Goal: Task Accomplishment & Management: Use online tool/utility

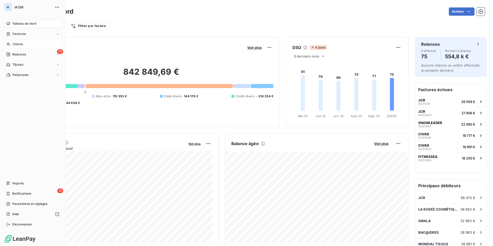
click at [22, 44] on span "Clients" at bounding box center [18, 44] width 10 height 5
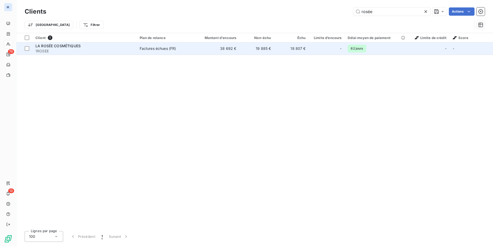
type input "rosée"
click at [159, 45] on td "Factures échues (FR)" at bounding box center [165, 48] width 57 height 12
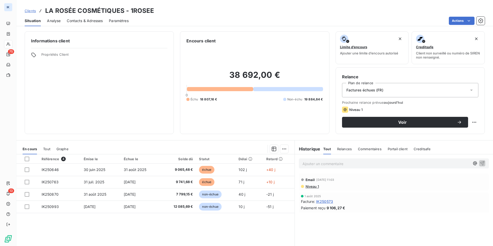
click at [344, 149] on span "Relances" at bounding box center [344, 149] width 15 height 4
click at [309, 187] on span "Niveau 1" at bounding box center [312, 187] width 14 height 4
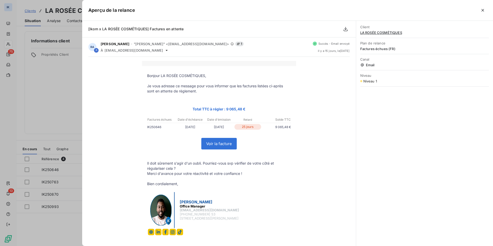
click at [483, 10] on icon "button" at bounding box center [483, 10] width 5 height 5
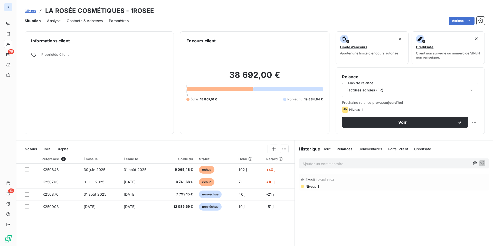
click at [29, 10] on span "Clients" at bounding box center [30, 11] width 11 height 4
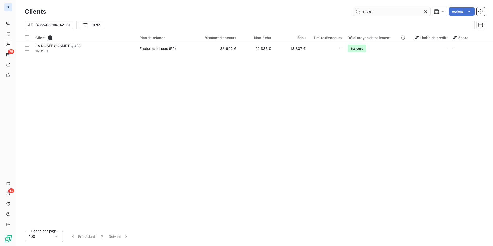
drag, startPoint x: 384, startPoint y: 15, endPoint x: 363, endPoint y: 12, distance: 21.3
click at [360, 13] on div "Clients rosée Actions" at bounding box center [255, 11] width 461 height 11
drag, startPoint x: 374, startPoint y: 12, endPoint x: 362, endPoint y: 9, distance: 12.7
click at [362, 9] on input "rosée" at bounding box center [392, 11] width 77 height 8
type input "rubee"
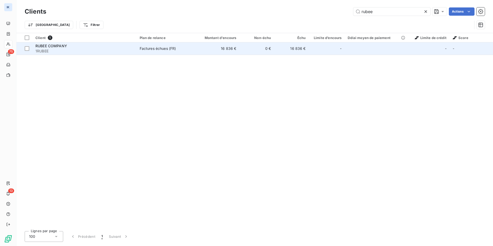
click at [268, 50] on td "0 €" at bounding box center [257, 48] width 35 height 12
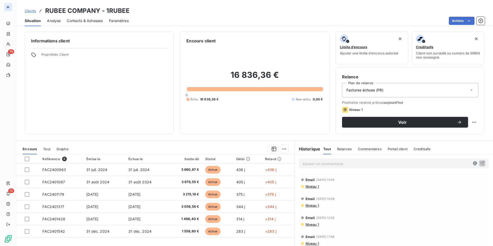
click at [344, 146] on div "Relances" at bounding box center [344, 149] width 15 height 11
click at [330, 149] on span "Tout" at bounding box center [327, 149] width 7 height 4
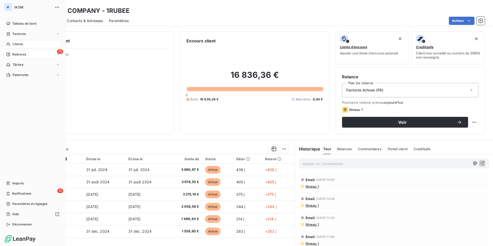
click at [17, 56] on span "Relances" at bounding box center [19, 54] width 14 height 5
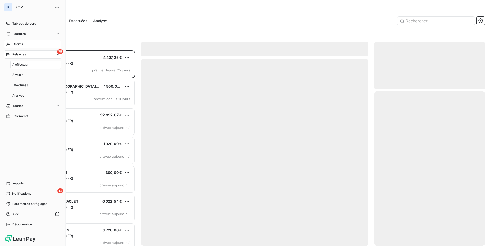
scroll to position [196, 111]
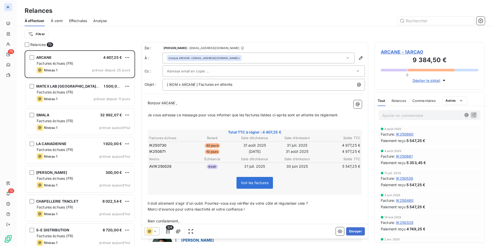
click at [125, 36] on div "Filtrer" at bounding box center [255, 34] width 461 height 10
click at [33, 32] on html "IK 75 13 Relances À effectuer À venir Effectuées Analyse Filtrer Relances 75 AR…" at bounding box center [246, 123] width 493 height 246
click at [50, 48] on input "rubee" at bounding box center [62, 48] width 65 height 11
drag, startPoint x: 48, startPoint y: 48, endPoint x: 37, endPoint y: 52, distance: 11.5
click at [37, 52] on input "rubee" at bounding box center [62, 48] width 65 height 11
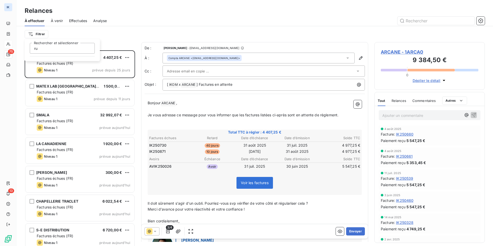
type input "r"
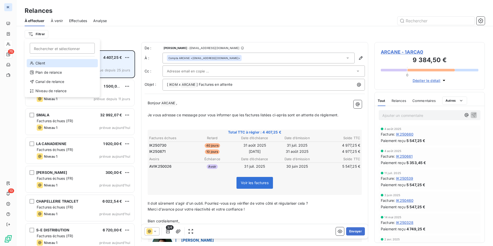
click at [38, 62] on div "Client" at bounding box center [62, 63] width 71 height 8
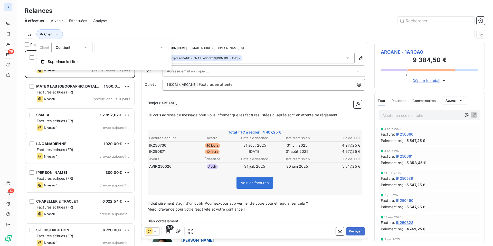
click at [119, 48] on div at bounding box center [132, 47] width 74 height 11
type input "rub"
click at [121, 57] on li "RUBEE COMPANY - 1RUBEE" at bounding box center [132, 58] width 74 height 9
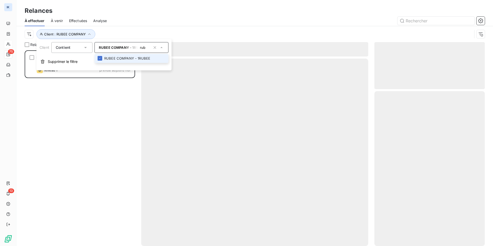
scroll to position [196, 111]
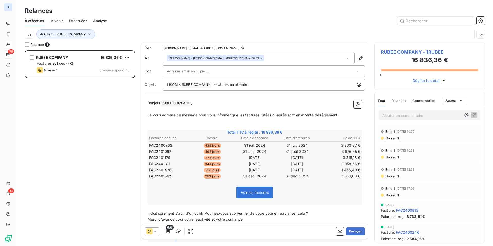
click at [125, 30] on div "Client : RUBEE COMPANY" at bounding box center [249, 34] width 448 height 10
click at [193, 211] on p "Il doit sûrement s'agir d'un oubli. Pourriez-vous svp vérifier de votre côté et…" at bounding box center [255, 214] width 214 height 6
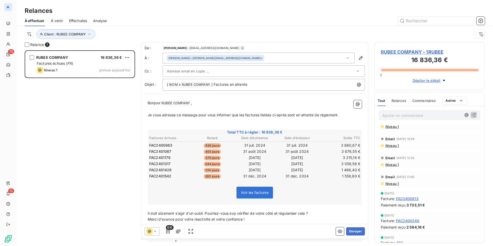
scroll to position [0, 0]
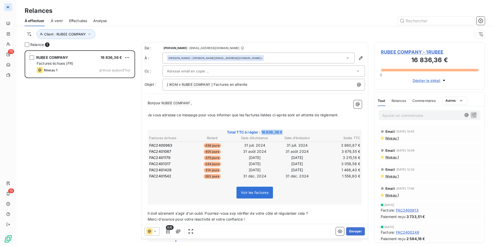
drag, startPoint x: 283, startPoint y: 132, endPoint x: 262, endPoint y: 133, distance: 21.4
click at [262, 133] on span "Total TTC à régler : 16 836,36 €" at bounding box center [255, 132] width 213 height 5
drag, startPoint x: 262, startPoint y: 132, endPoint x: 284, endPoint y: 132, distance: 21.6
click at [284, 132] on span "Total TTC à régler : 16 836,36 €" at bounding box center [255, 132] width 213 height 5
